Goal: Find contact information: Obtain details needed to contact an individual or organization

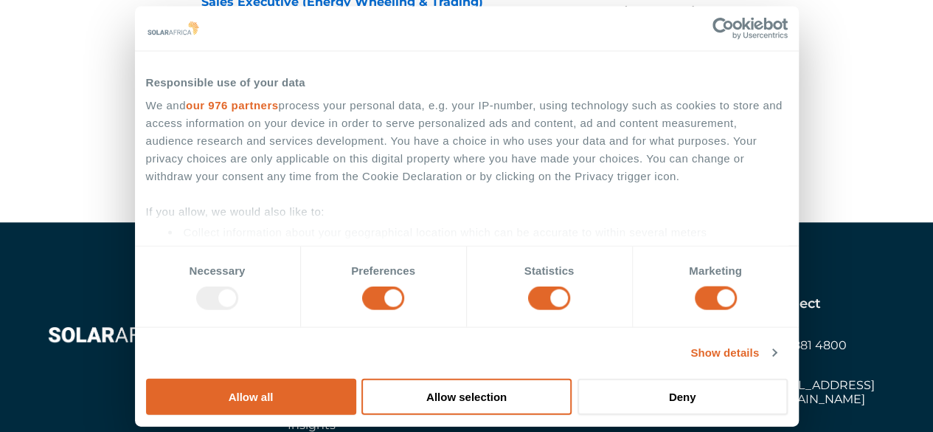
scroll to position [3506, 0]
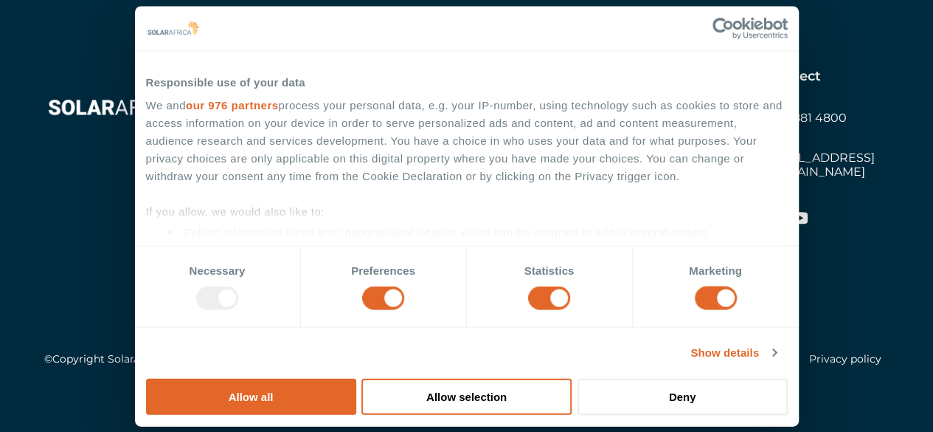
click at [626, 120] on link "Contact" at bounding box center [628, 118] width 47 height 14
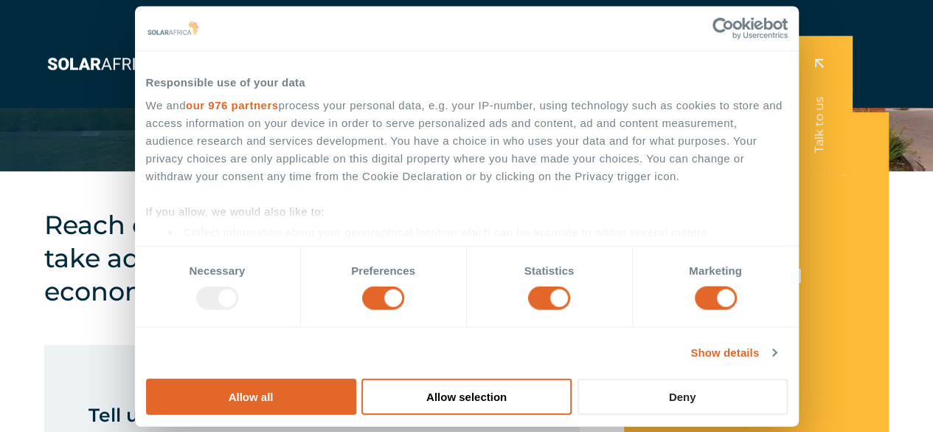
click at [788, 378] on button "Deny" at bounding box center [683, 396] width 210 height 36
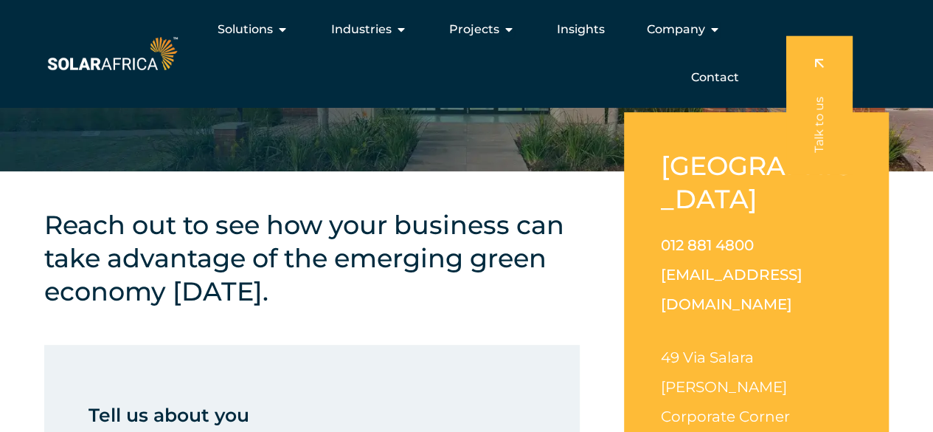
scroll to position [175, 0]
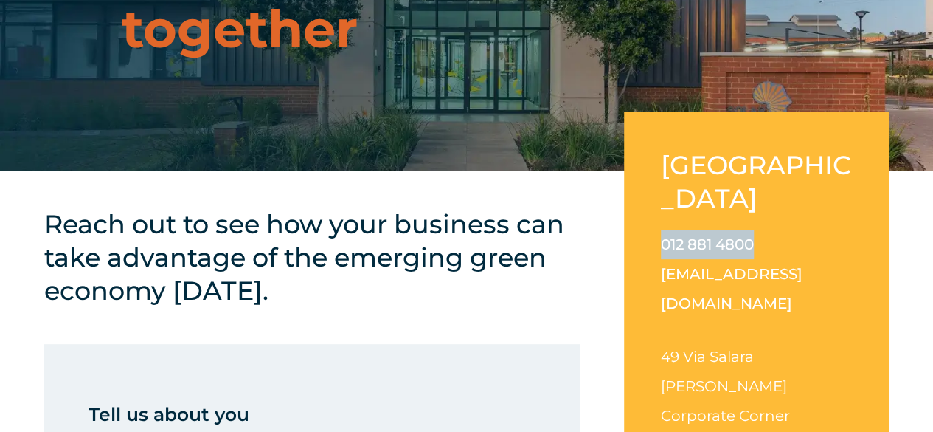
drag, startPoint x: 655, startPoint y: 207, endPoint x: 786, endPoint y: 210, distance: 130.6
click at [786, 210] on div "South Africa 012 881 4800 info@solarafrica.com 49 Via Salara Irene Corporate Co…" at bounding box center [756, 330] width 265 height 438
copy link "012 881 4800"
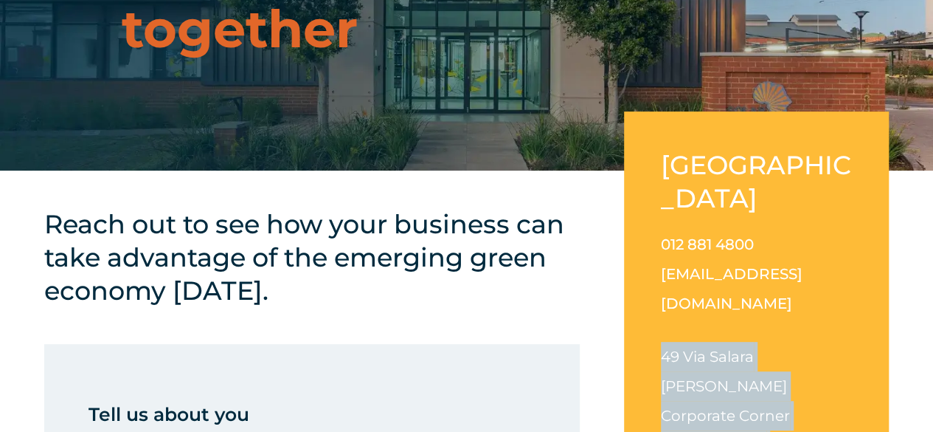
drag, startPoint x: 657, startPoint y: 291, endPoint x: 776, endPoint y: 378, distance: 146.8
click at [776, 378] on div "South Africa 012 881 4800 info@solarafrica.com 49 Via Salara Irene Corporate Co…" at bounding box center [756, 330] width 265 height 438
copy p "49 Via Salara Irene Corporate Corner Nellmapius Dr Centurion, 0133"
